Goal: Task Accomplishment & Management: Complete application form

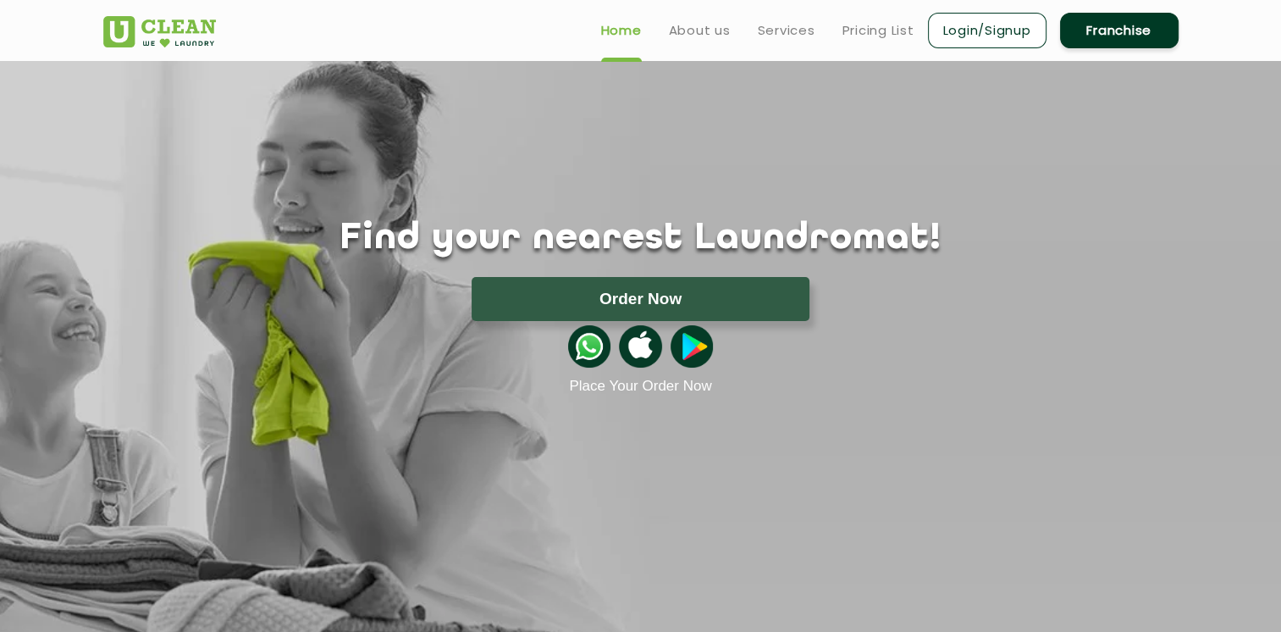
click at [983, 35] on link "Login/Signup" at bounding box center [987, 31] width 119 height 36
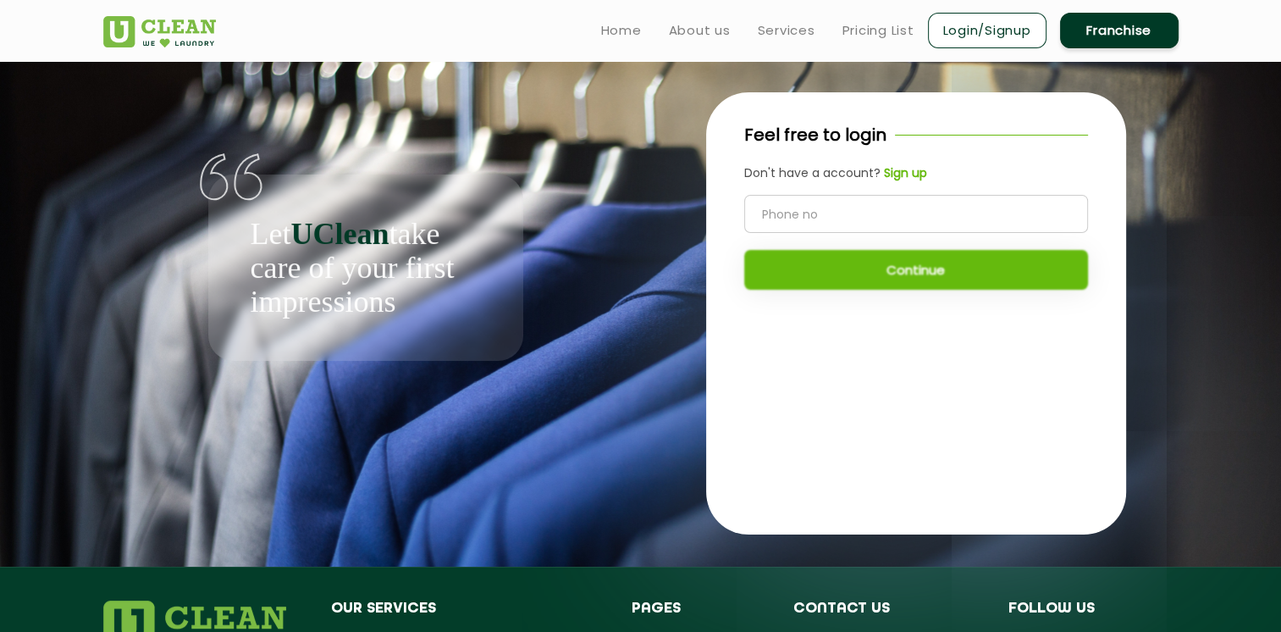
click at [1134, 31] on link "Franchise" at bounding box center [1119, 31] width 119 height 36
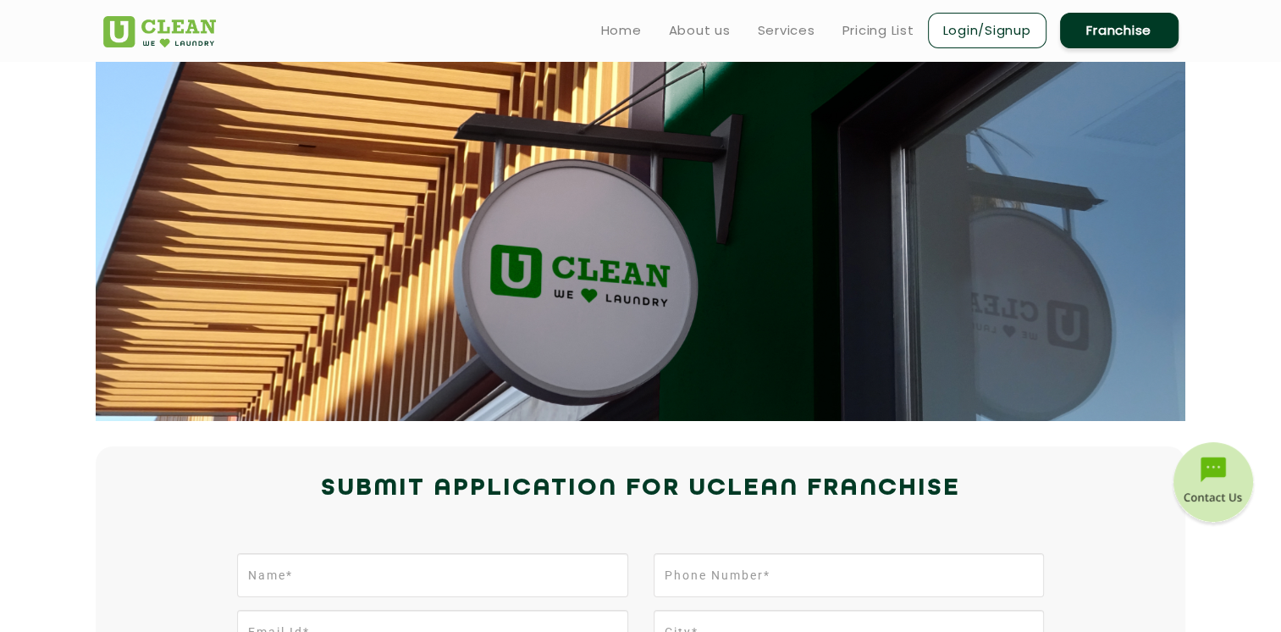
click at [940, 26] on link "Login/Signup" at bounding box center [987, 31] width 119 height 36
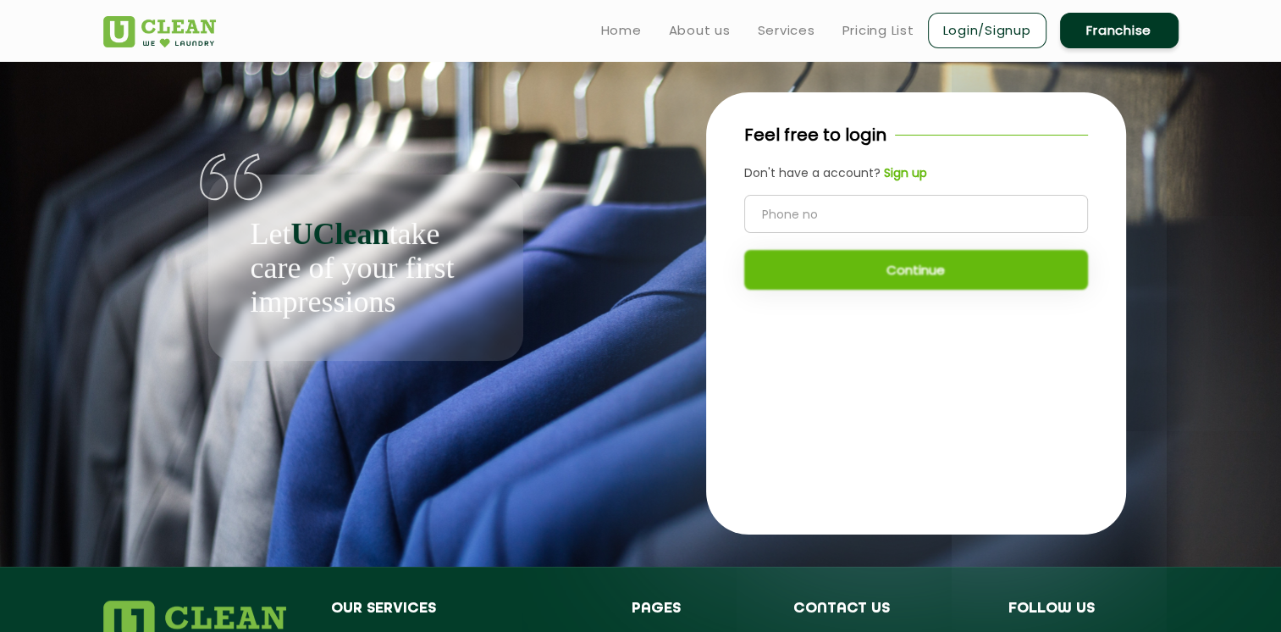
click at [843, 213] on input "tel" at bounding box center [916, 214] width 344 height 38
